Goal: Transaction & Acquisition: Purchase product/service

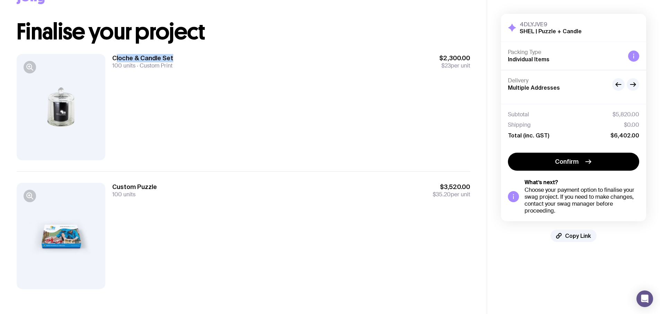
scroll to position [27, 0]
click at [222, 58] on div "Cloche & Candle Set 100 units Custom Print $2,300.00 $23 per unit" at bounding box center [244, 107] width 454 height 129
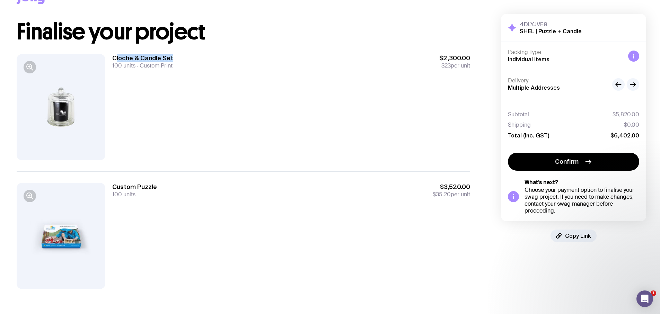
click at [263, 26] on h1 "Finalise your project" at bounding box center [244, 32] width 454 height 22
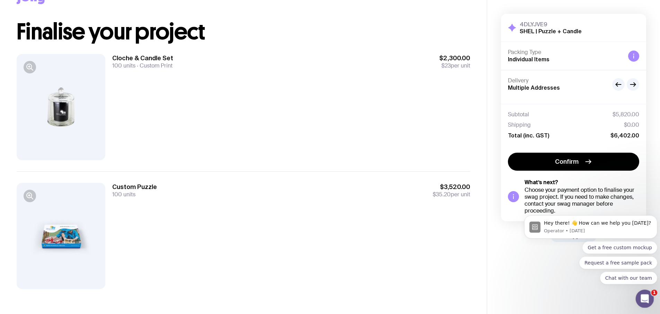
click at [643, 303] on div "Open Intercom Messenger" at bounding box center [643, 298] width 23 height 23
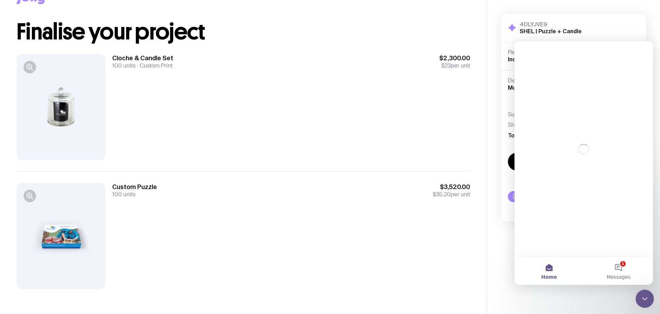
scroll to position [0, 0]
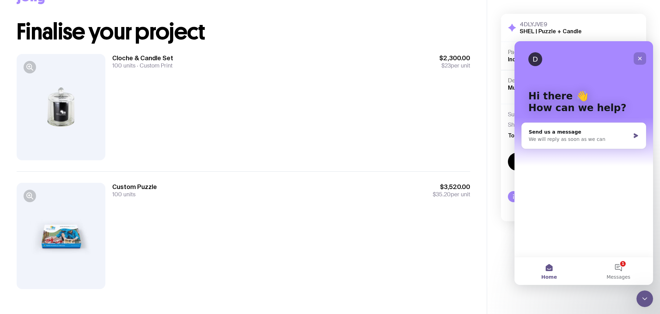
click at [640, 58] on icon "Close" at bounding box center [640, 59] width 6 height 6
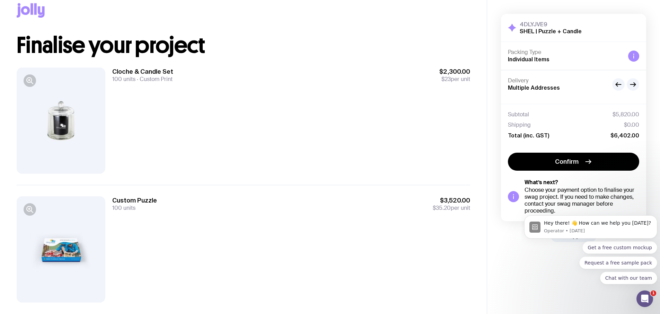
scroll to position [27, 0]
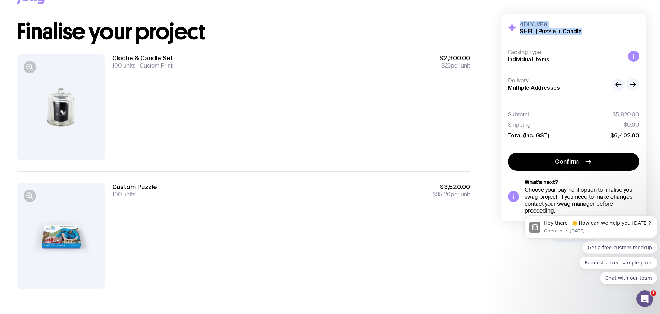
drag, startPoint x: 590, startPoint y: 32, endPoint x: 234, endPoint y: 93, distance: 361.3
click at [518, 21] on div "4DLYJVE9 SHEL | Puzzle + Candle Hide Details" at bounding box center [573, 28] width 131 height 14
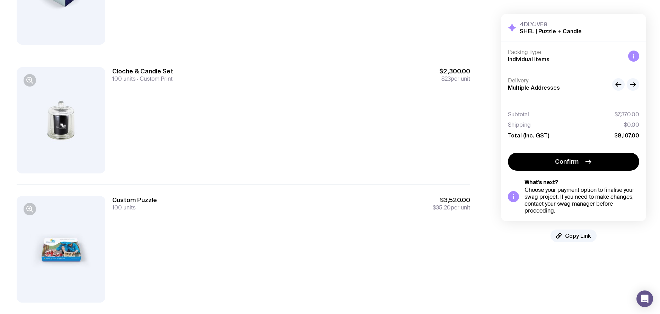
scroll to position [156, 0]
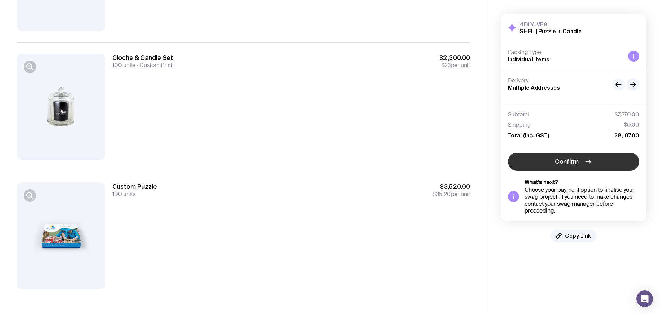
click at [607, 160] on button "Confirm" at bounding box center [573, 162] width 131 height 18
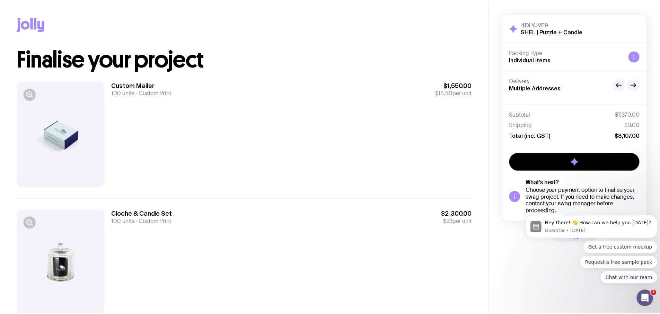
scroll to position [0, 0]
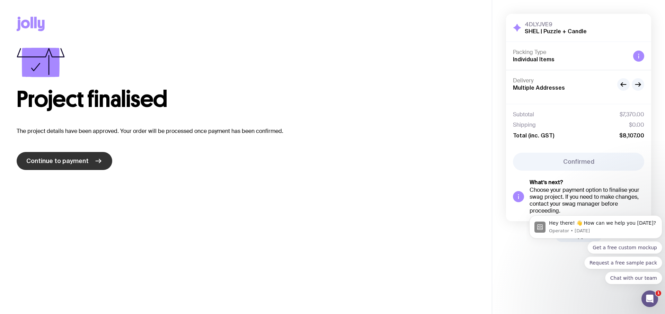
click at [78, 160] on span "Continue to payment" at bounding box center [57, 161] width 62 height 8
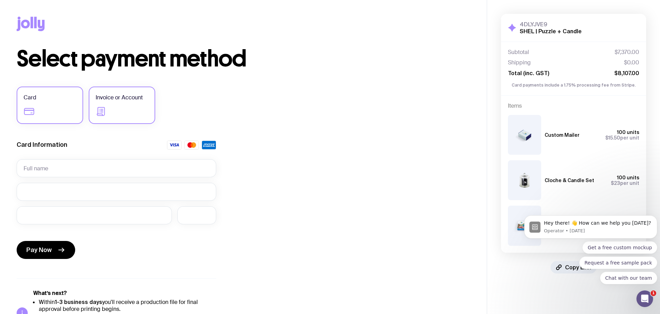
click at [136, 107] on label "Invoice or Account" at bounding box center [122, 105] width 67 height 37
click at [0, 0] on input "Invoice or Account" at bounding box center [0, 0] width 0 height 0
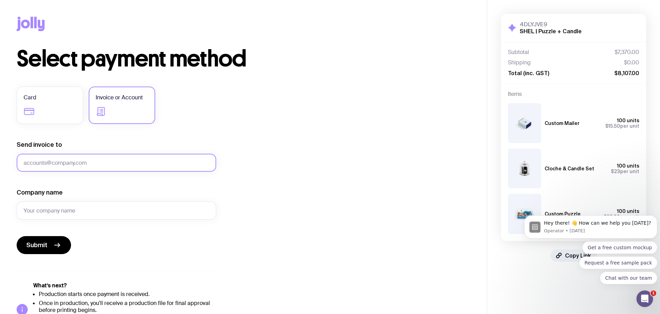
click at [62, 165] on input "Send invoice to" at bounding box center [117, 163] width 200 height 18
click at [72, 164] on input "accounts@shel." at bounding box center [117, 163] width 200 height 18
click at [63, 162] on input "accounts@shel." at bounding box center [117, 163] width 200 height 18
click at [83, 165] on input "accounts@shel." at bounding box center [117, 163] width 200 height 18
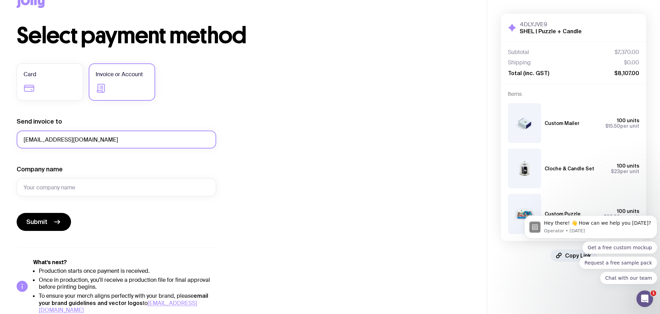
scroll to position [30, 0]
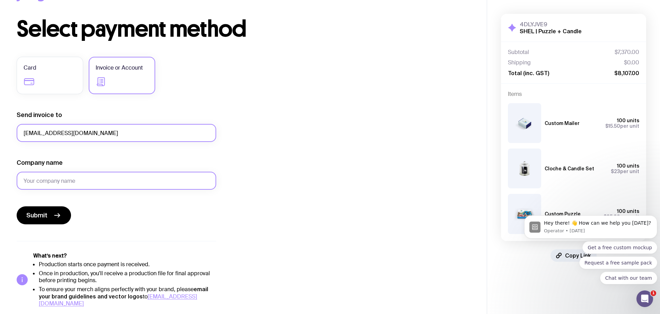
type input "[EMAIL_ADDRESS][DOMAIN_NAME]"
drag, startPoint x: 39, startPoint y: 182, endPoint x: 83, endPoint y: 179, distance: 43.8
click at [39, 182] on input "Company name" at bounding box center [117, 181] width 200 height 18
type input "Story House Early Learning"
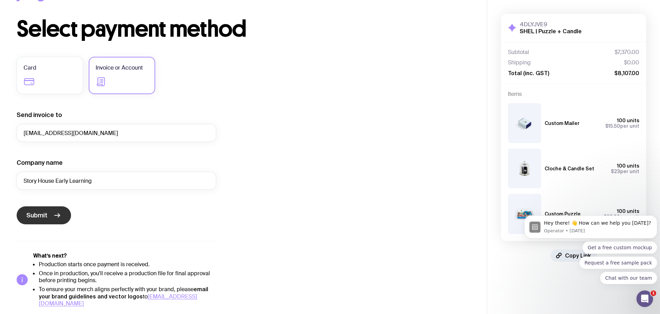
click at [35, 218] on span "Submit" at bounding box center [36, 215] width 21 height 8
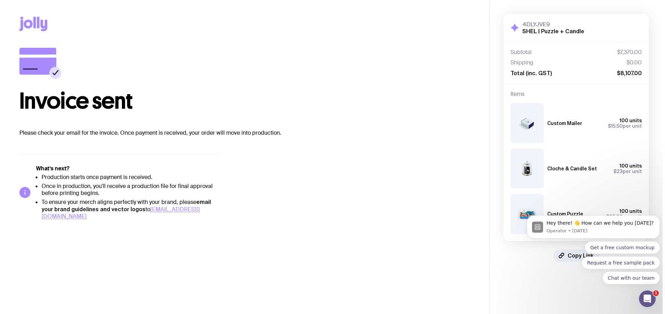
scroll to position [0, 0]
